Goal: Task Accomplishment & Management: Manage account settings

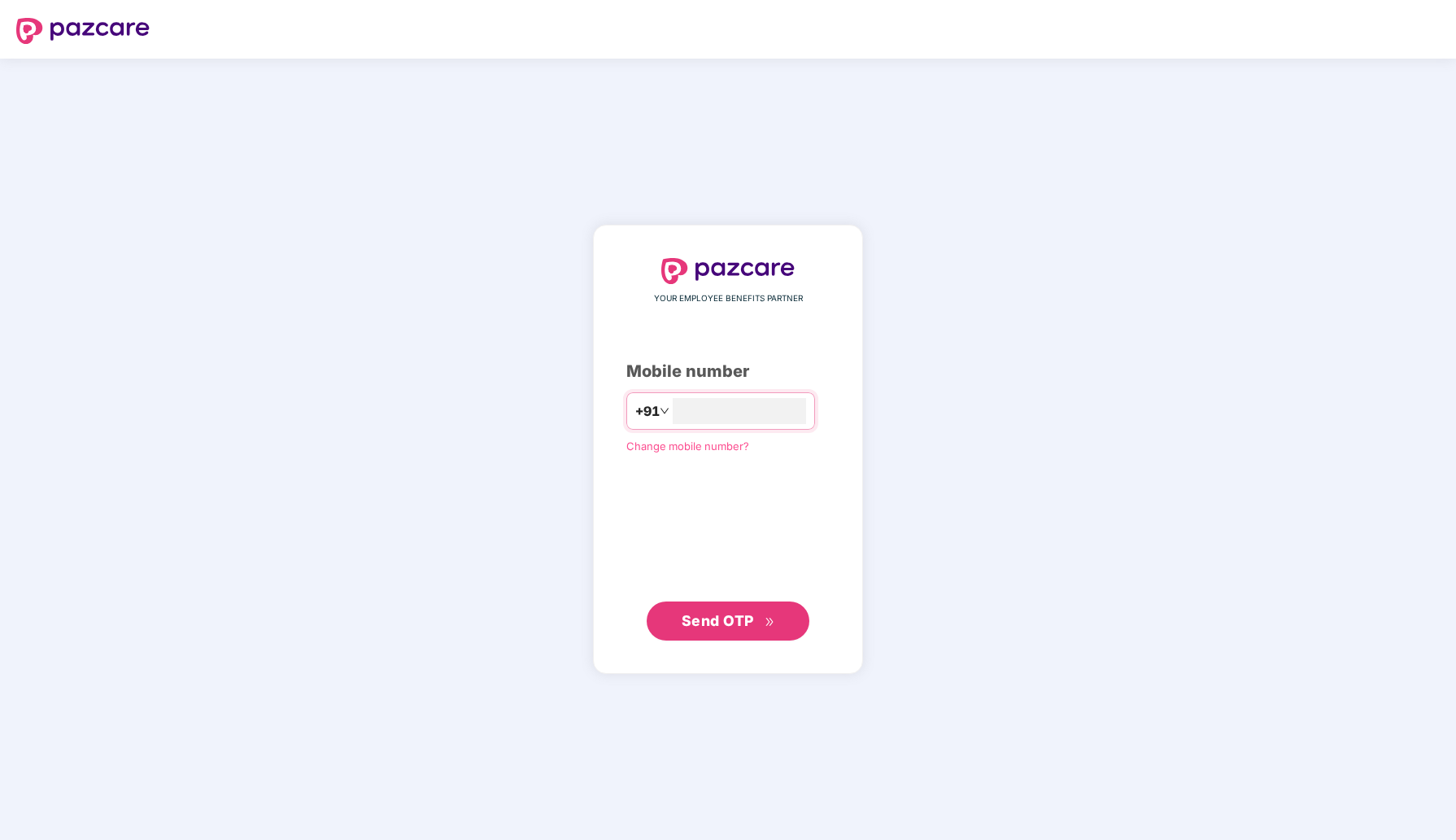
type input "**********"
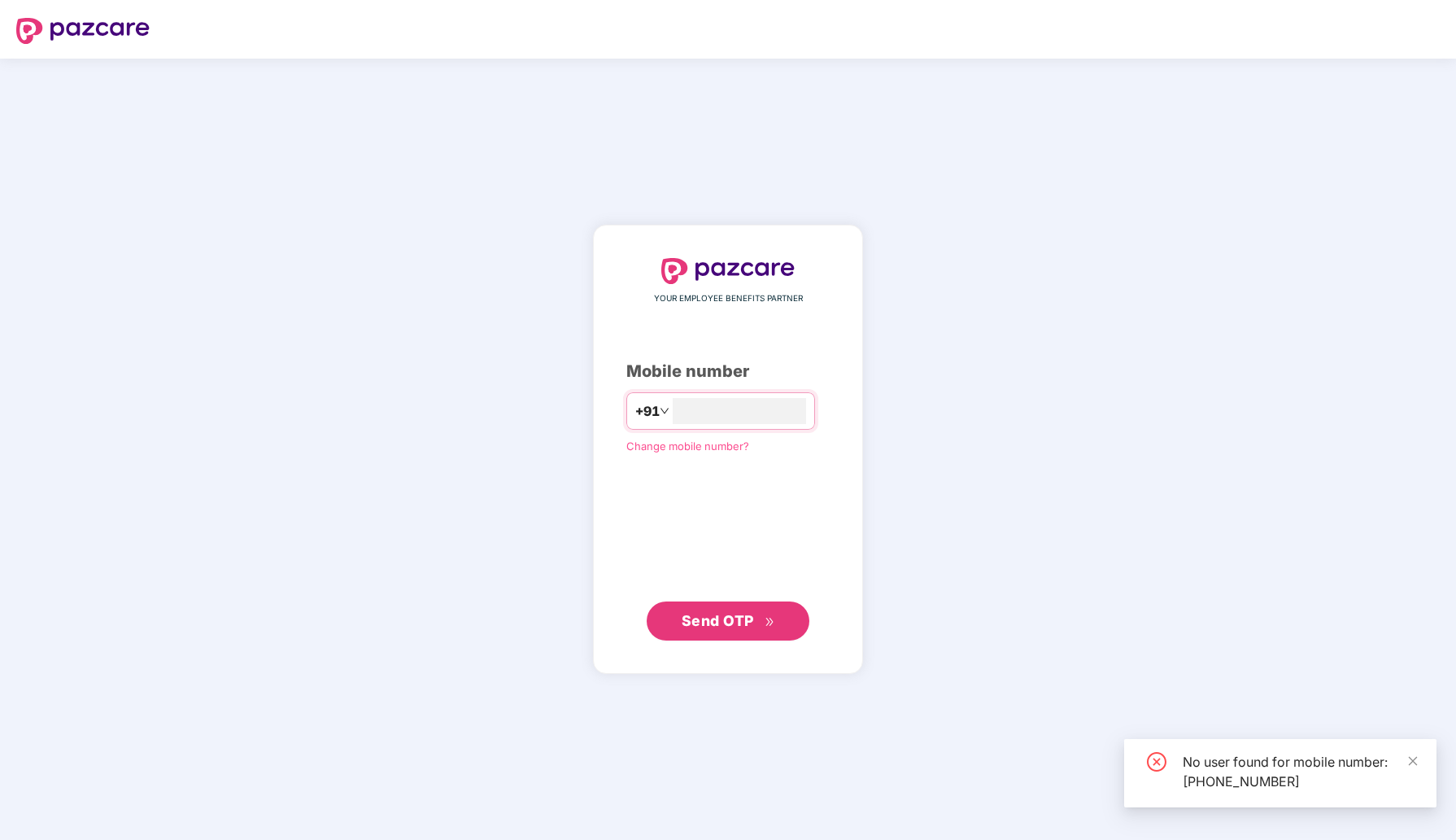
click at [598, 289] on div "**********" at bounding box center [728, 449] width 270 height 449
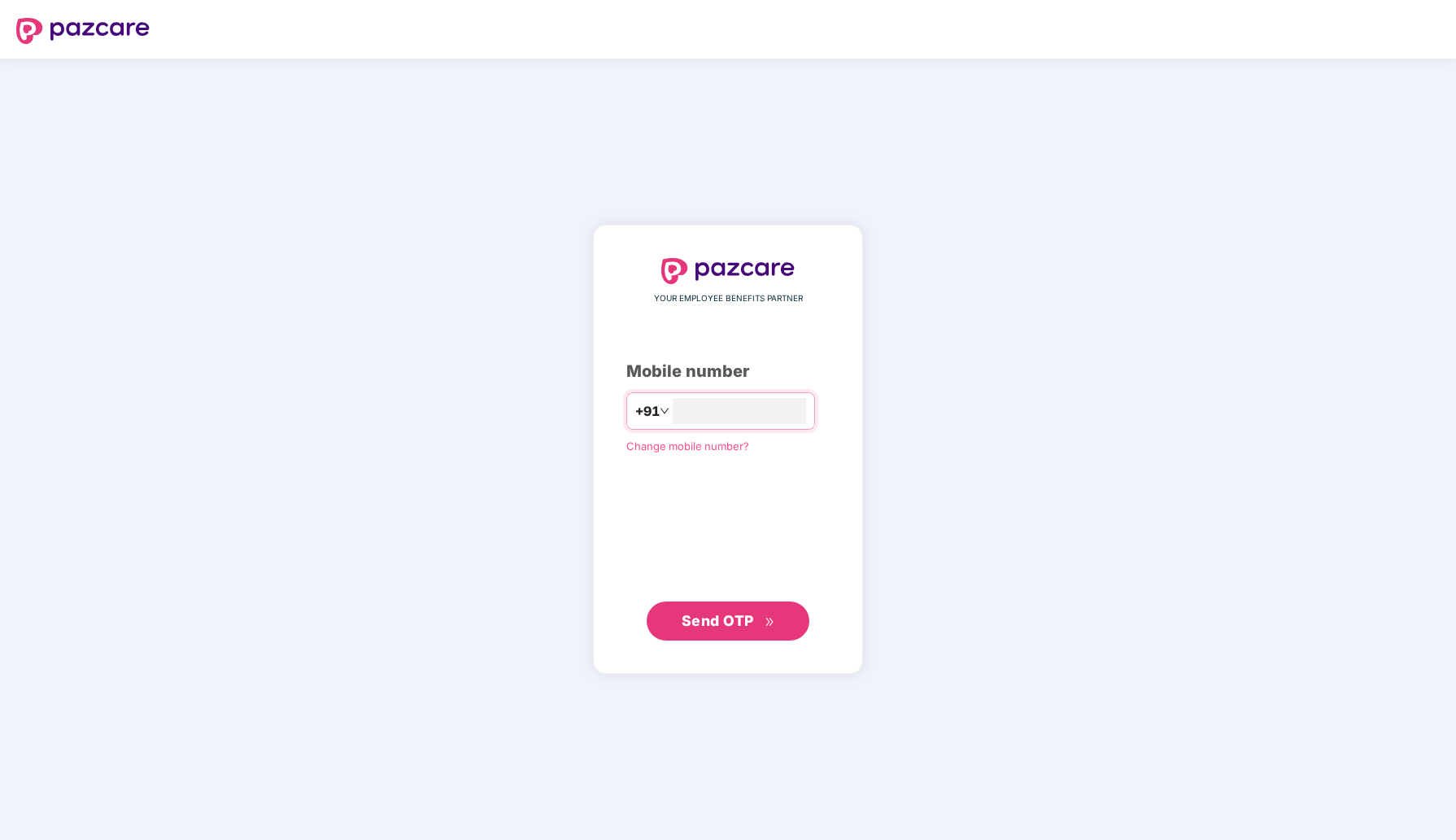
type input "**********"
